Goal: Task Accomplishment & Management: Complete application form

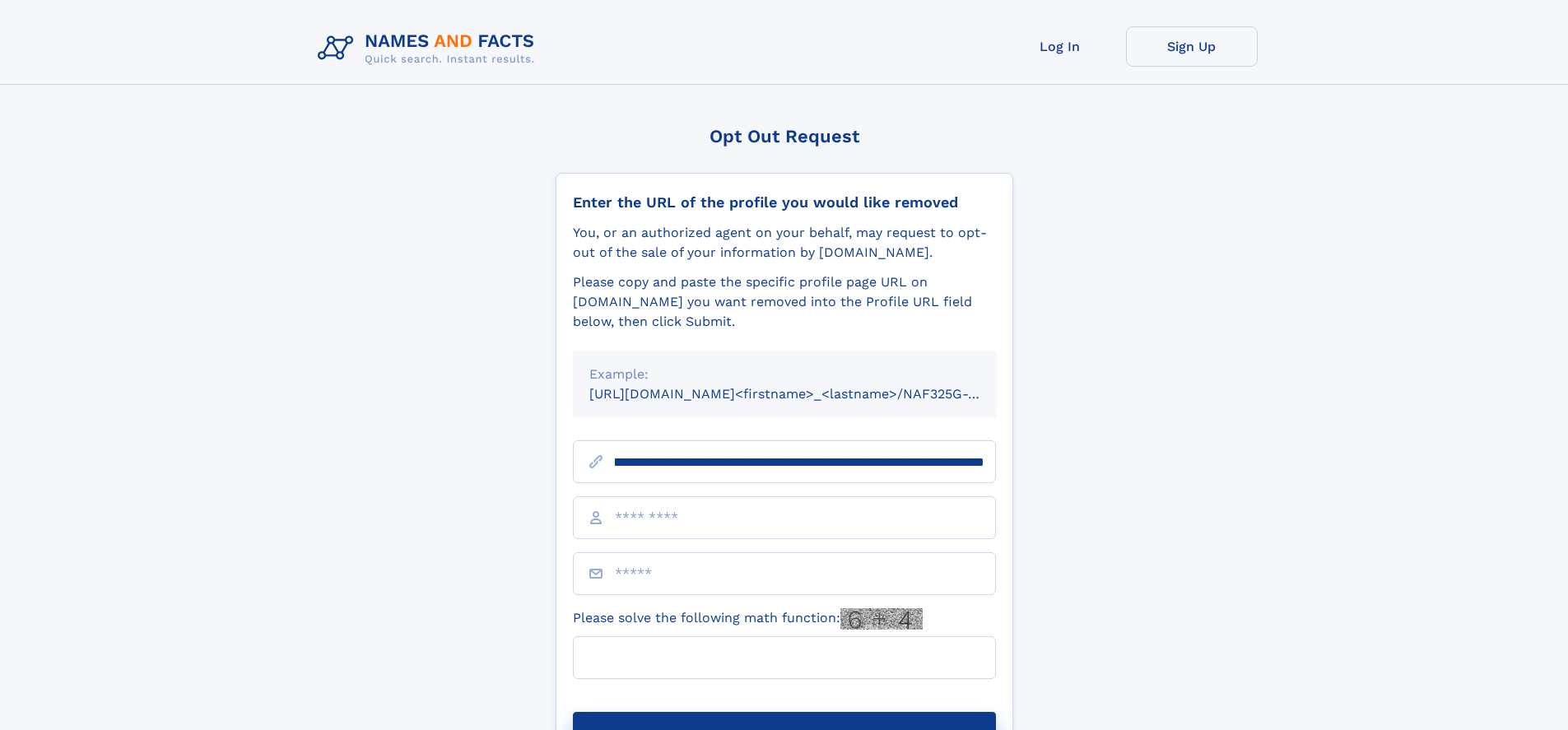
scroll to position [0, 239]
type input "**********"
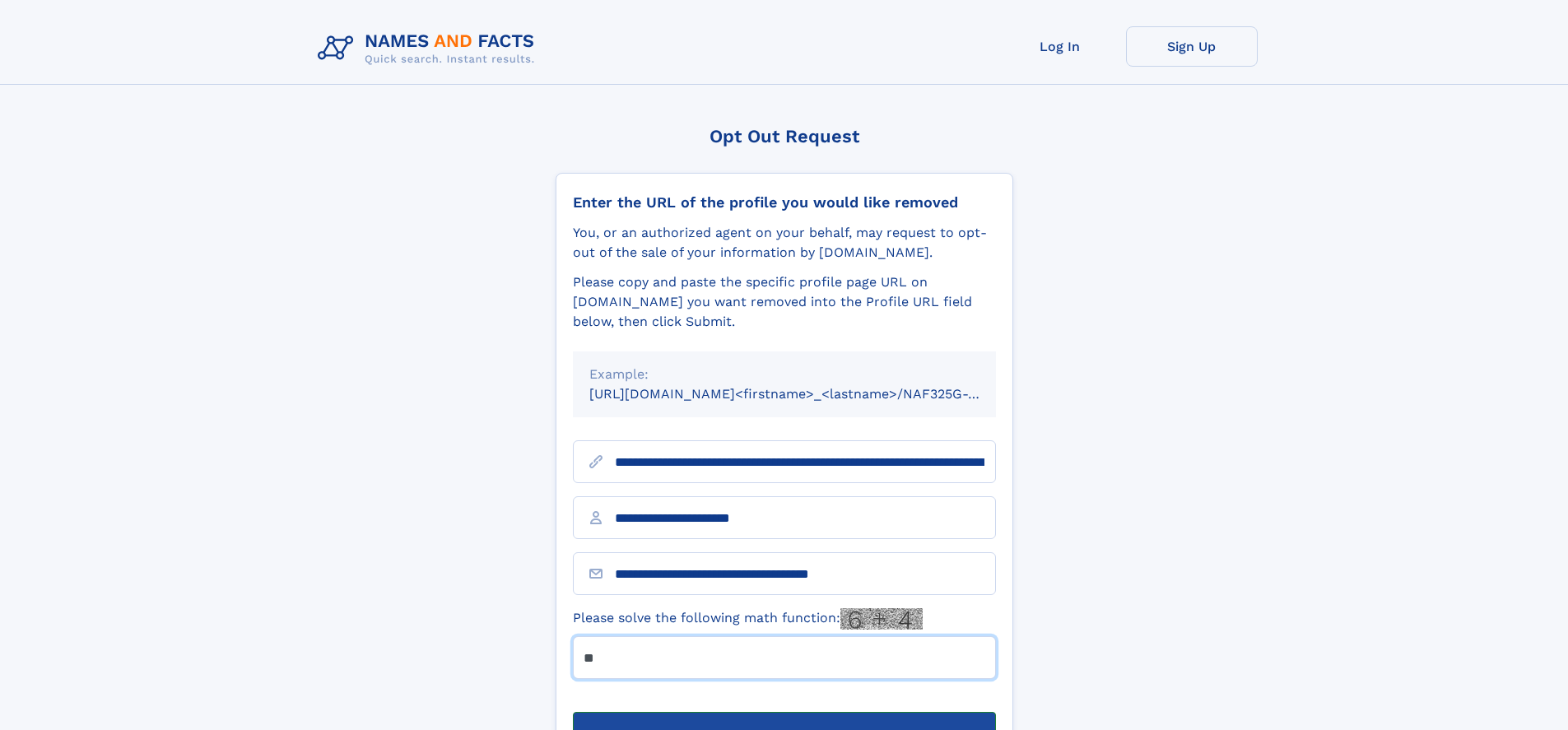
type input "**"
click at [784, 712] on button "Submit Opt Out Request" at bounding box center [784, 738] width 423 height 52
